Goal: Use online tool/utility: Utilize a website feature to perform a specific function

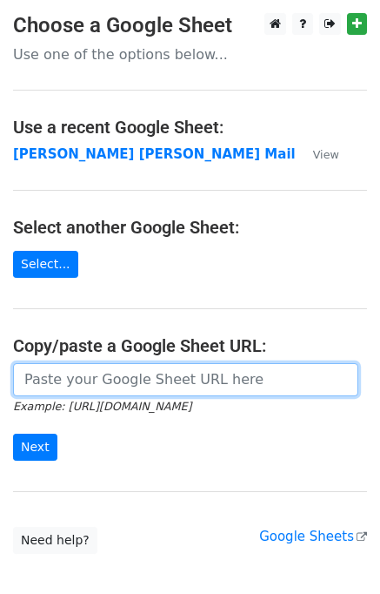
click at [142, 366] on input "url" at bounding box center [186, 379] width 346 height 33
click at [149, 382] on input "url" at bounding box center [186, 379] width 346 height 33
drag, startPoint x: 130, startPoint y: 384, endPoint x: 131, endPoint y: 371, distance: 13.1
click at [130, 375] on input "url" at bounding box center [186, 379] width 346 height 33
type input "https://docs.google.com/spreadsheets/d/1zUKhxjrhozHMhydIMYEveZTpRvy8Oh7onxeYEfa…"
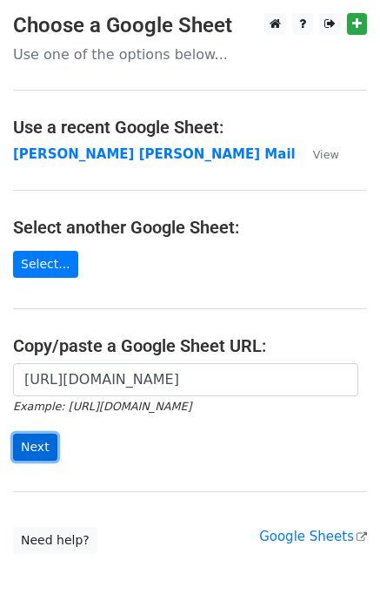
click at [37, 437] on input "Next" at bounding box center [35, 446] width 44 height 27
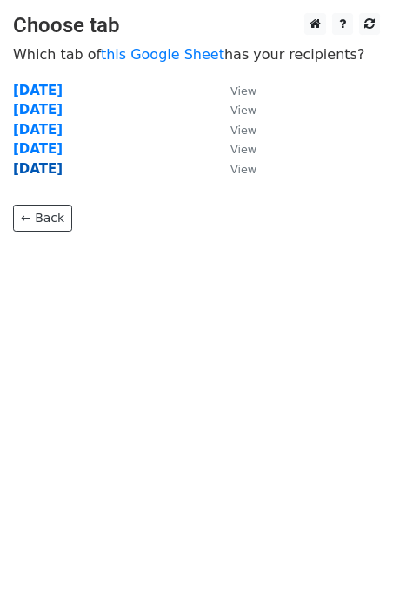
click at [39, 166] on strong "[DATE]" at bounding box center [38, 169] width 50 height 16
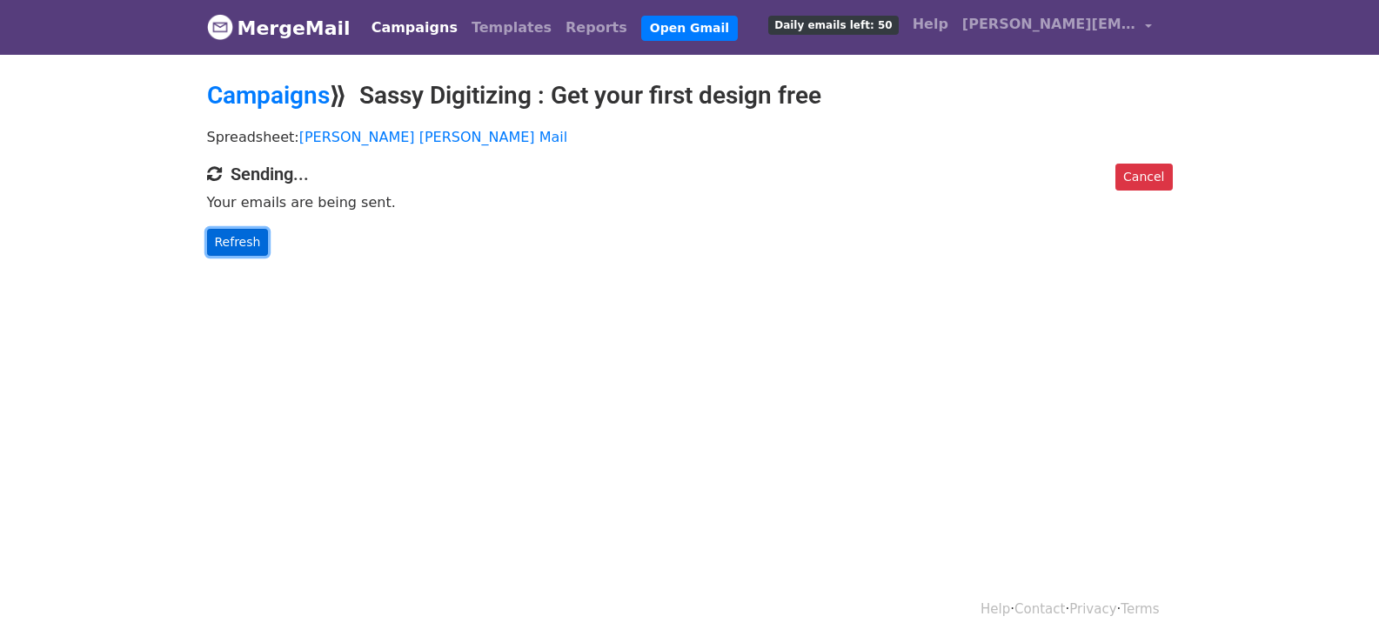
click at [233, 236] on link "Refresh" at bounding box center [238, 242] width 62 height 27
click at [234, 236] on link "Refresh" at bounding box center [238, 242] width 62 height 27
drag, startPoint x: 235, startPoint y: 236, endPoint x: 272, endPoint y: 245, distance: 37.6
click at [238, 235] on link "Refresh" at bounding box center [238, 242] width 62 height 27
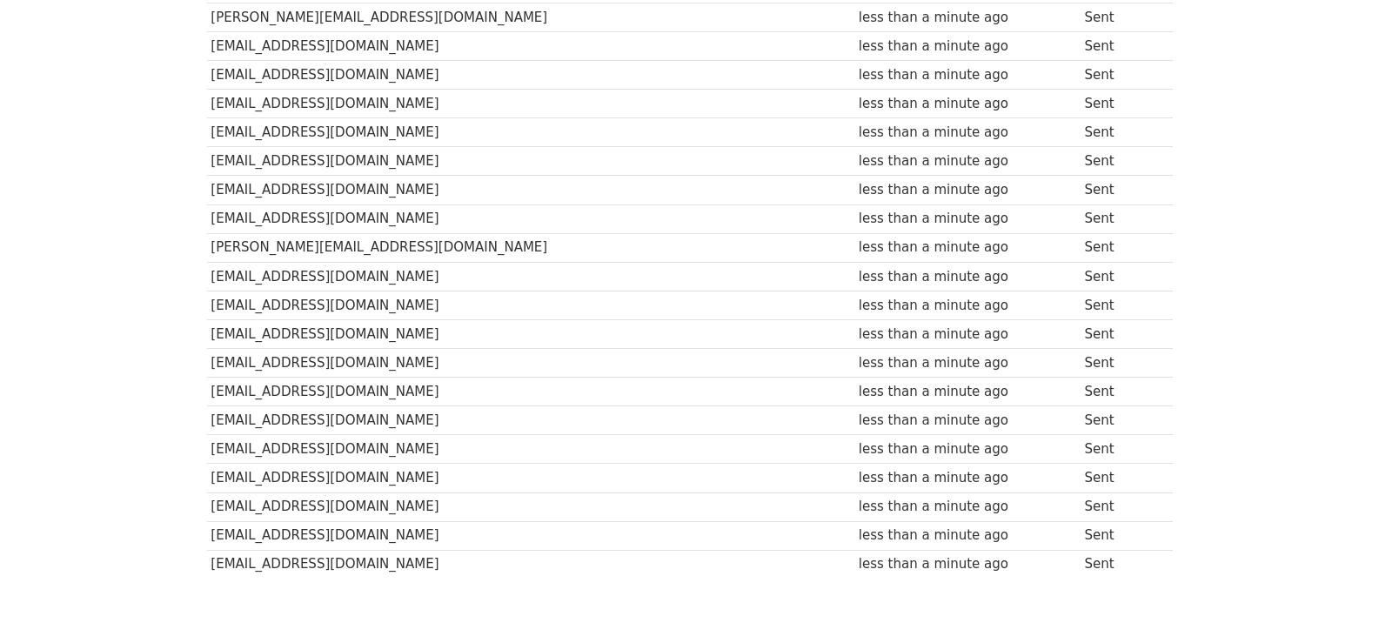
scroll to position [1212, 0]
